Goal: Task Accomplishment & Management: Book appointment/travel/reservation

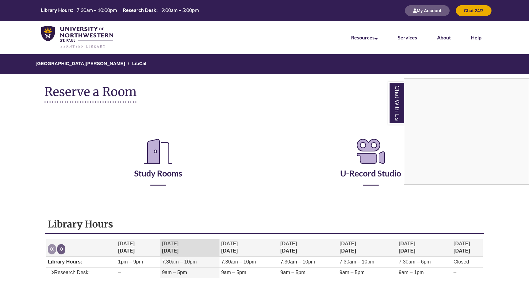
click at [160, 173] on div "Chat With Us" at bounding box center [264, 140] width 529 height 281
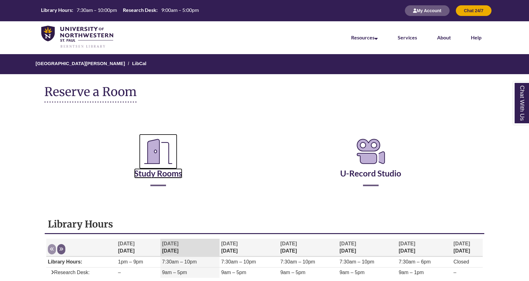
click at [166, 177] on link "Study Rooms" at bounding box center [158, 166] width 48 height 26
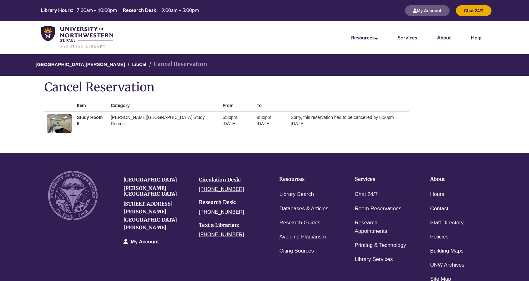
click at [302, 84] on h1 "Cancel Reservation" at bounding box center [264, 86] width 440 height 13
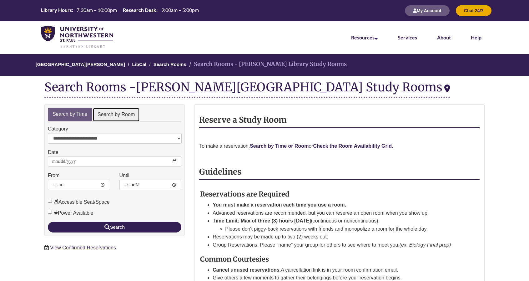
click at [117, 116] on link "Search by Room" at bounding box center [116, 115] width 47 height 14
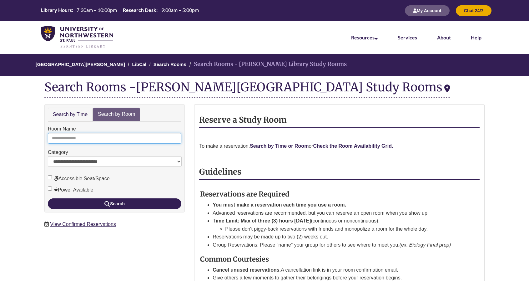
click at [105, 134] on input "Room Name" at bounding box center [115, 138] width 134 height 11
type input "*"
click at [48, 198] on button "Search" at bounding box center [115, 203] width 134 height 11
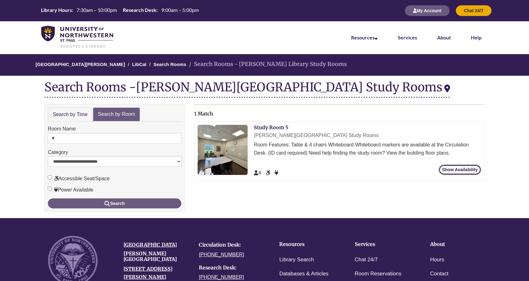
click at [468, 168] on link "Show Availability" at bounding box center [460, 170] width 43 height 10
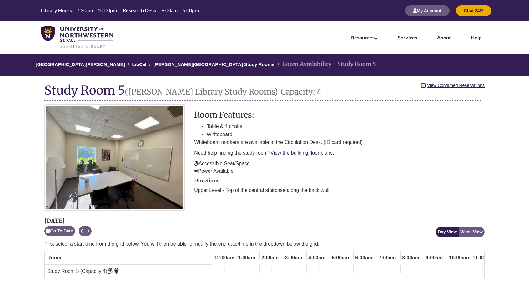
scroll to position [0, 291]
